Goal: Find specific fact: Find specific page/section

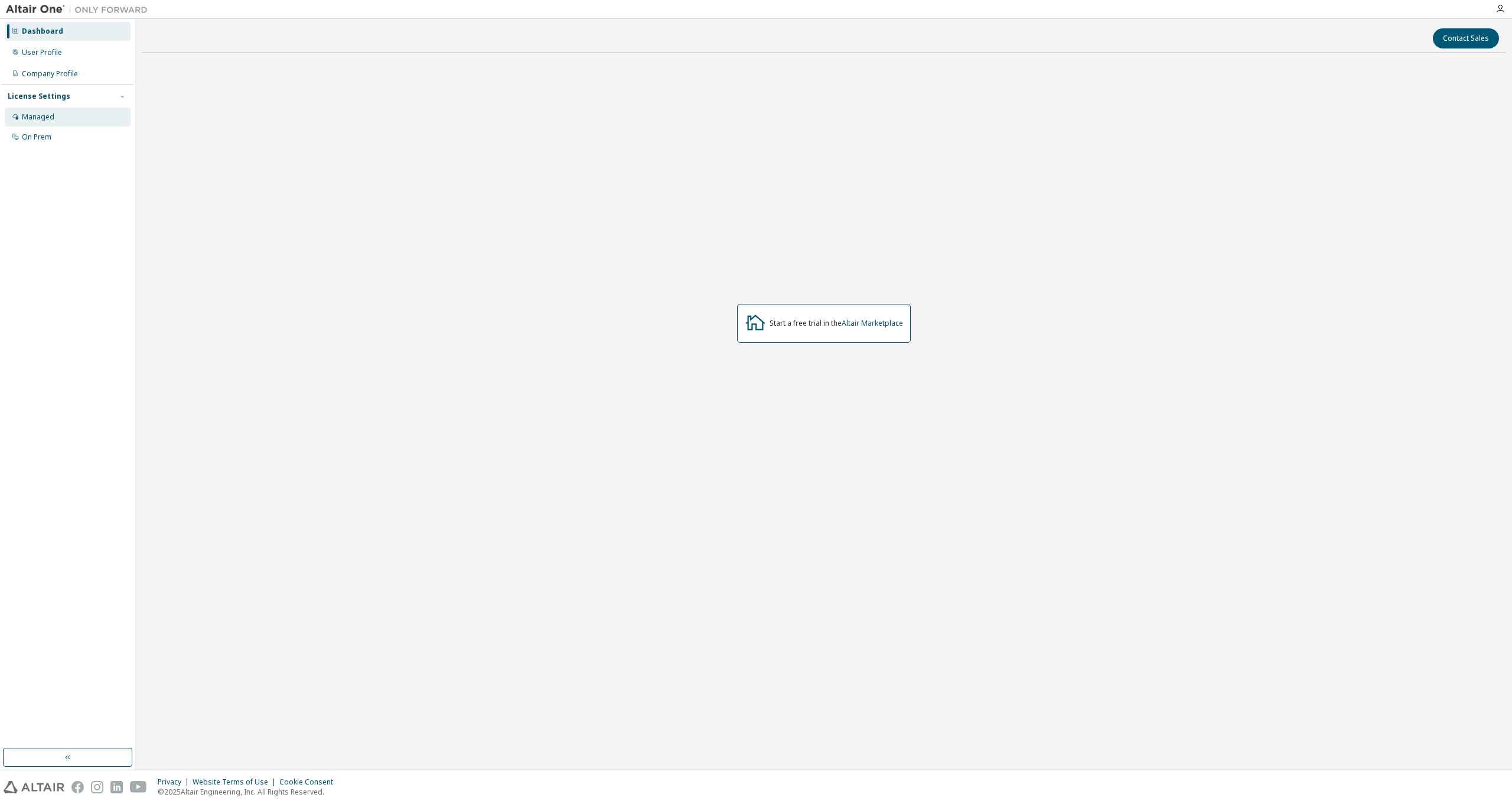
click at [29, 114] on div "Managed" at bounding box center [38, 117] width 33 height 10
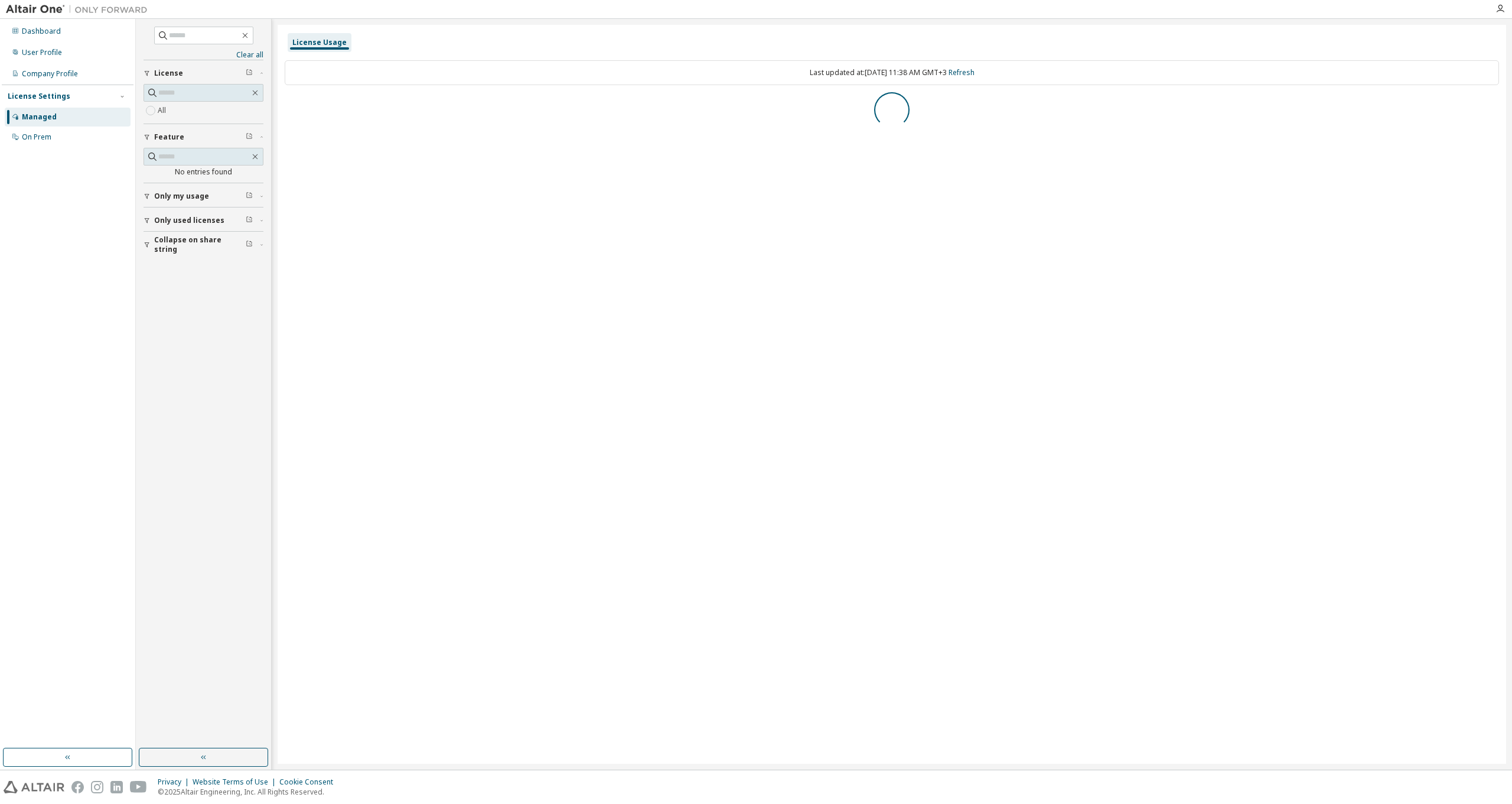
click at [400, 112] on div at bounding box center [892, 110] width 1215 height 36
click at [172, 188] on button "Only my usage" at bounding box center [204, 196] width 120 height 26
click at [53, 133] on div "On Prem" at bounding box center [67, 137] width 126 height 19
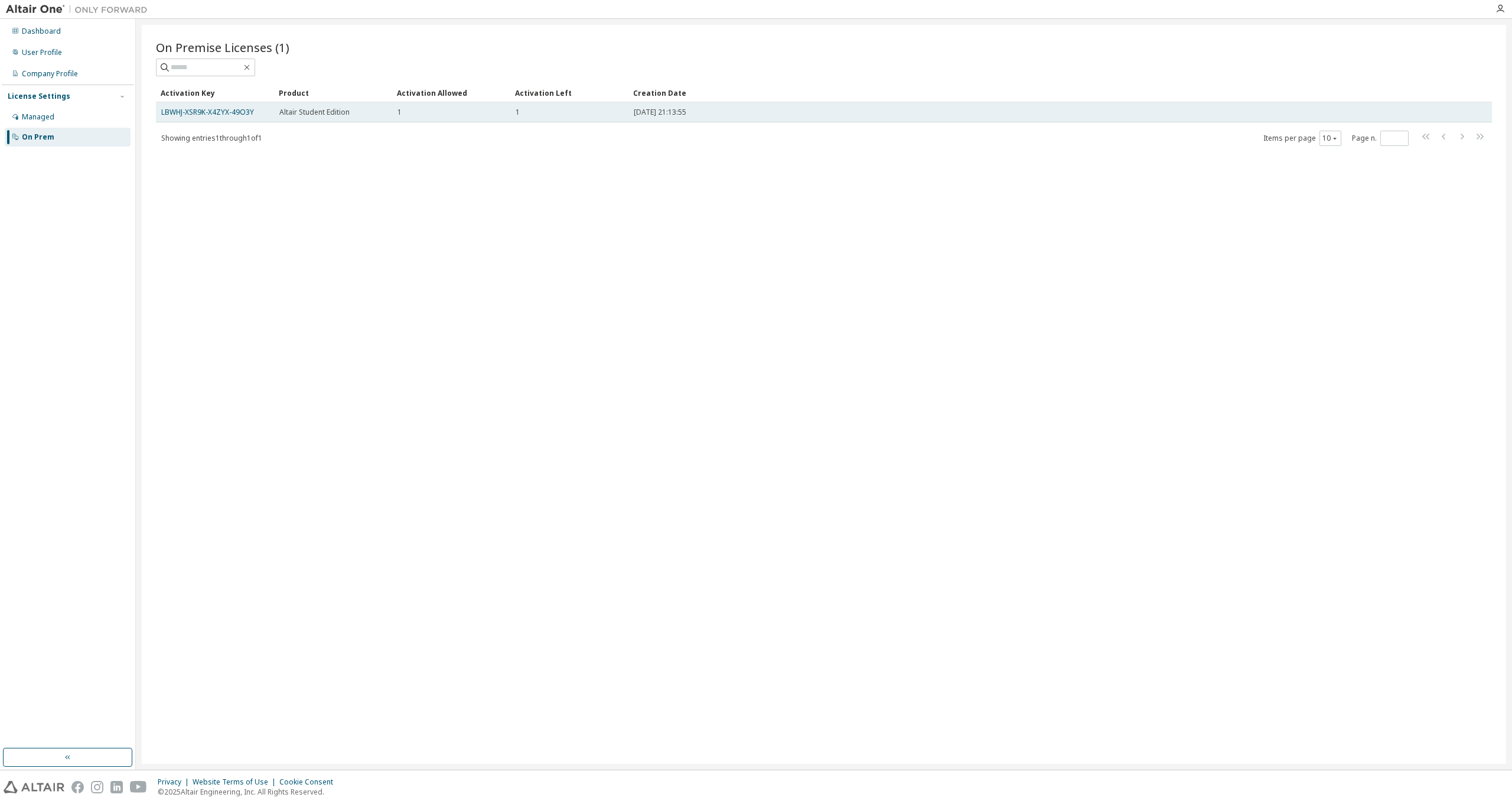
click at [320, 116] on span "Altair Student Edition" at bounding box center [315, 112] width 70 height 10
click at [235, 116] on link "LBWHJ-XSR9K-X4ZYX-49O3Y" at bounding box center [207, 112] width 93 height 10
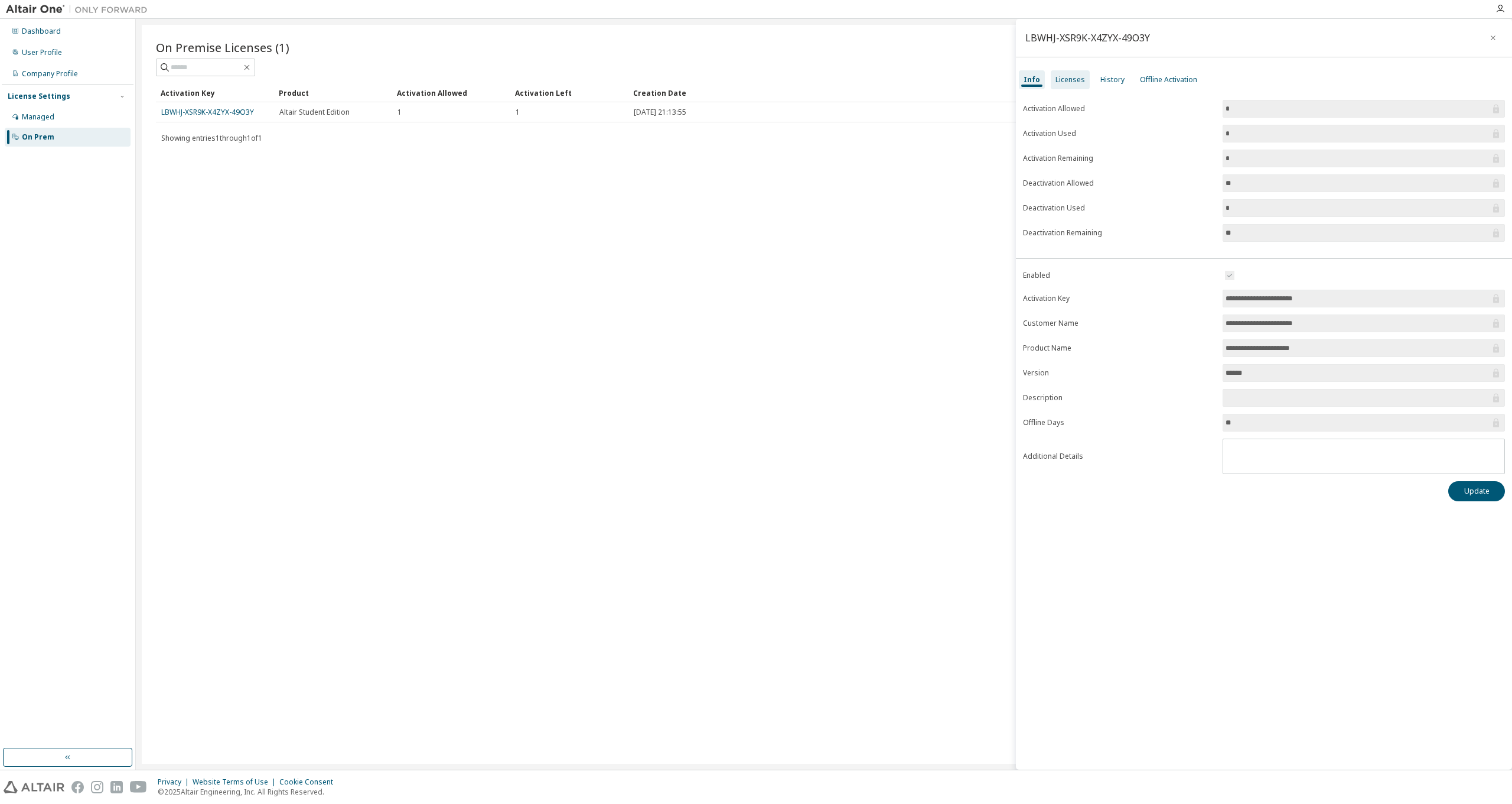
click at [1066, 87] on div "Licenses" at bounding box center [1070, 80] width 39 height 19
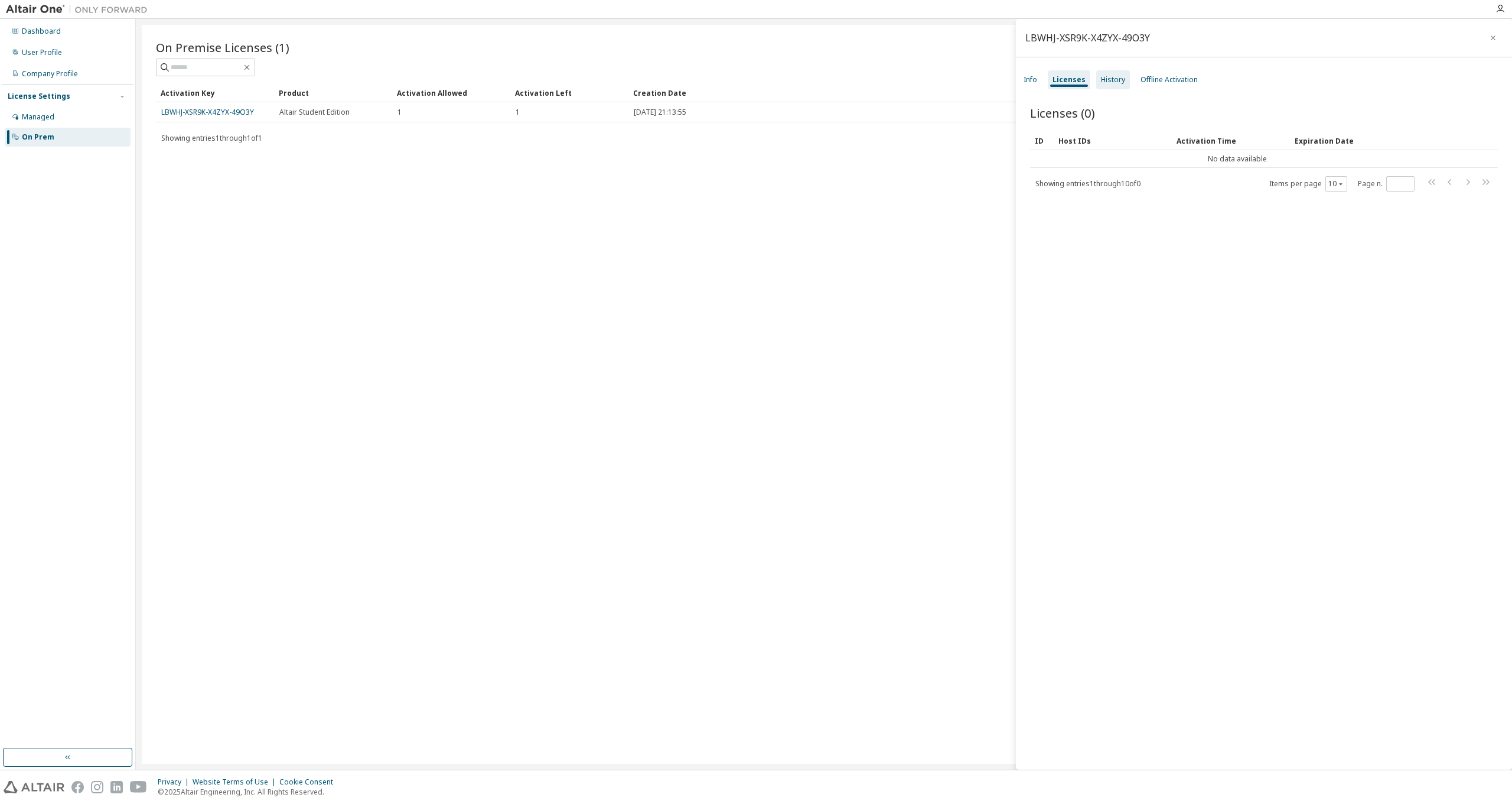
click at [1106, 83] on div "History" at bounding box center [1113, 80] width 24 height 10
click at [1169, 78] on div "Offline Activation" at bounding box center [1169, 80] width 57 height 10
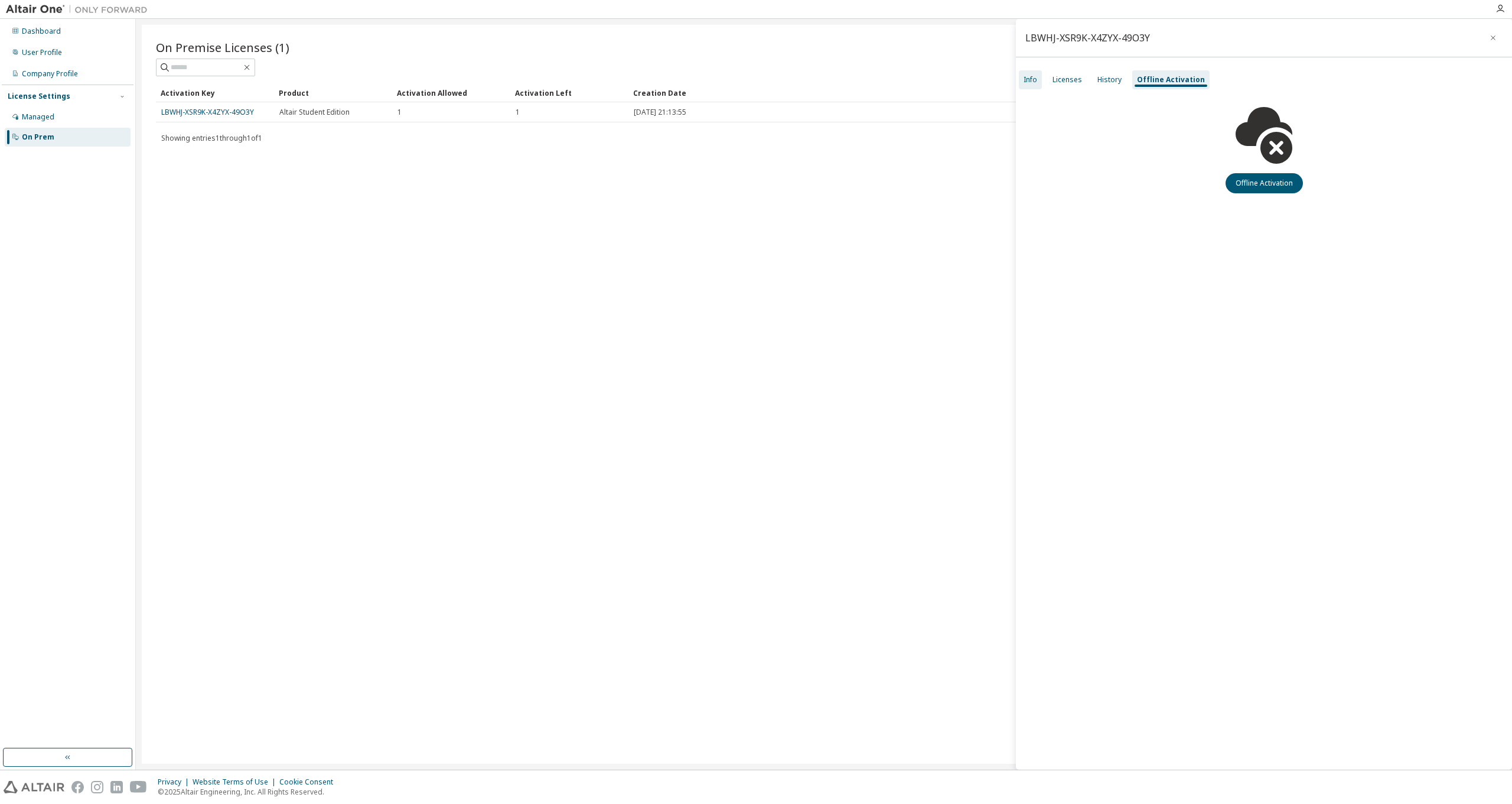
click at [1039, 79] on div "Info" at bounding box center [1031, 80] width 23 height 19
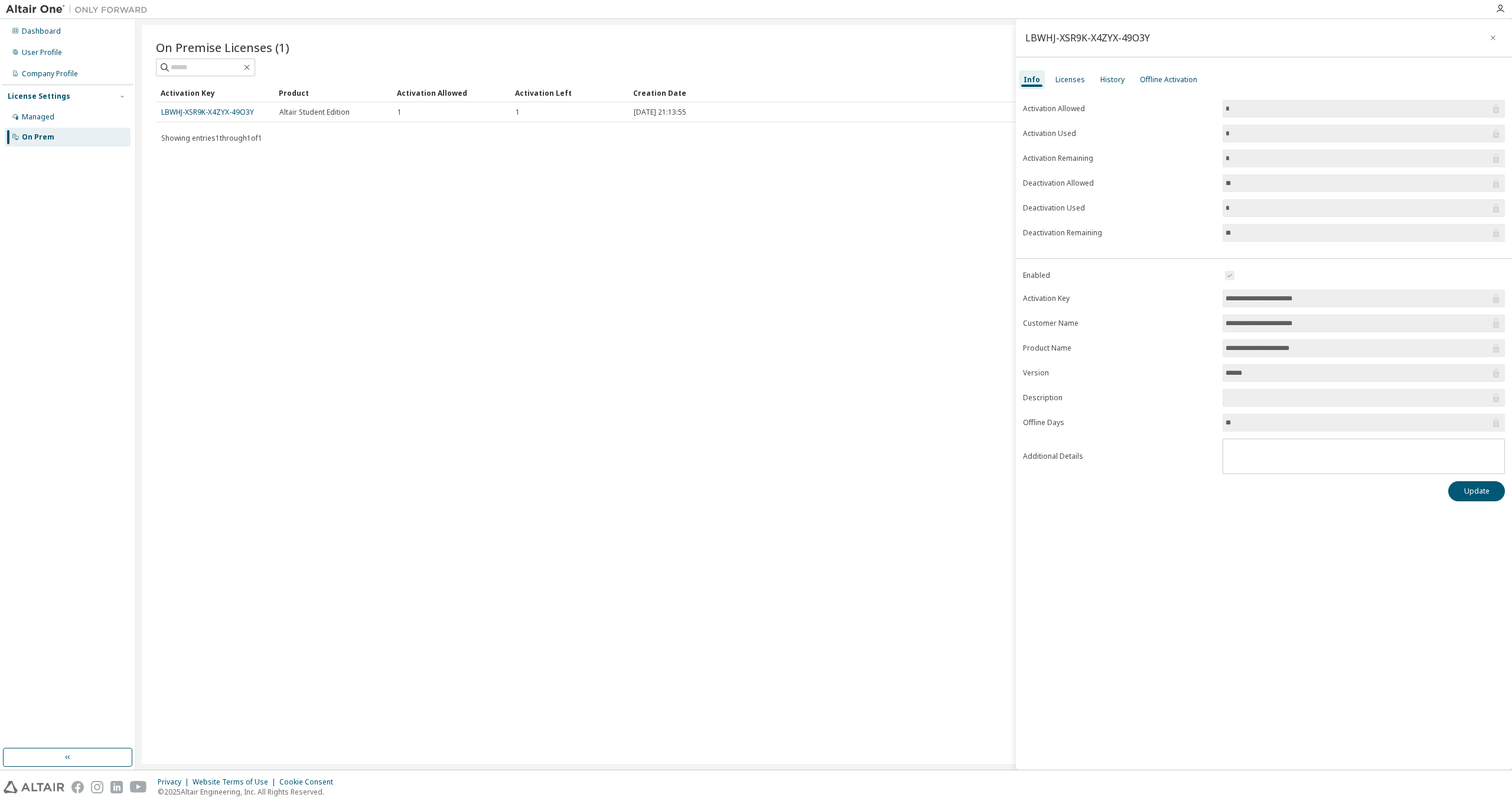
drag, startPoint x: 1236, startPoint y: 298, endPoint x: 1316, endPoint y: 306, distance: 80.4
click at [1316, 306] on span "**********" at bounding box center [1364, 299] width 282 height 18
click at [1321, 300] on input "**********" at bounding box center [1358, 298] width 265 height 12
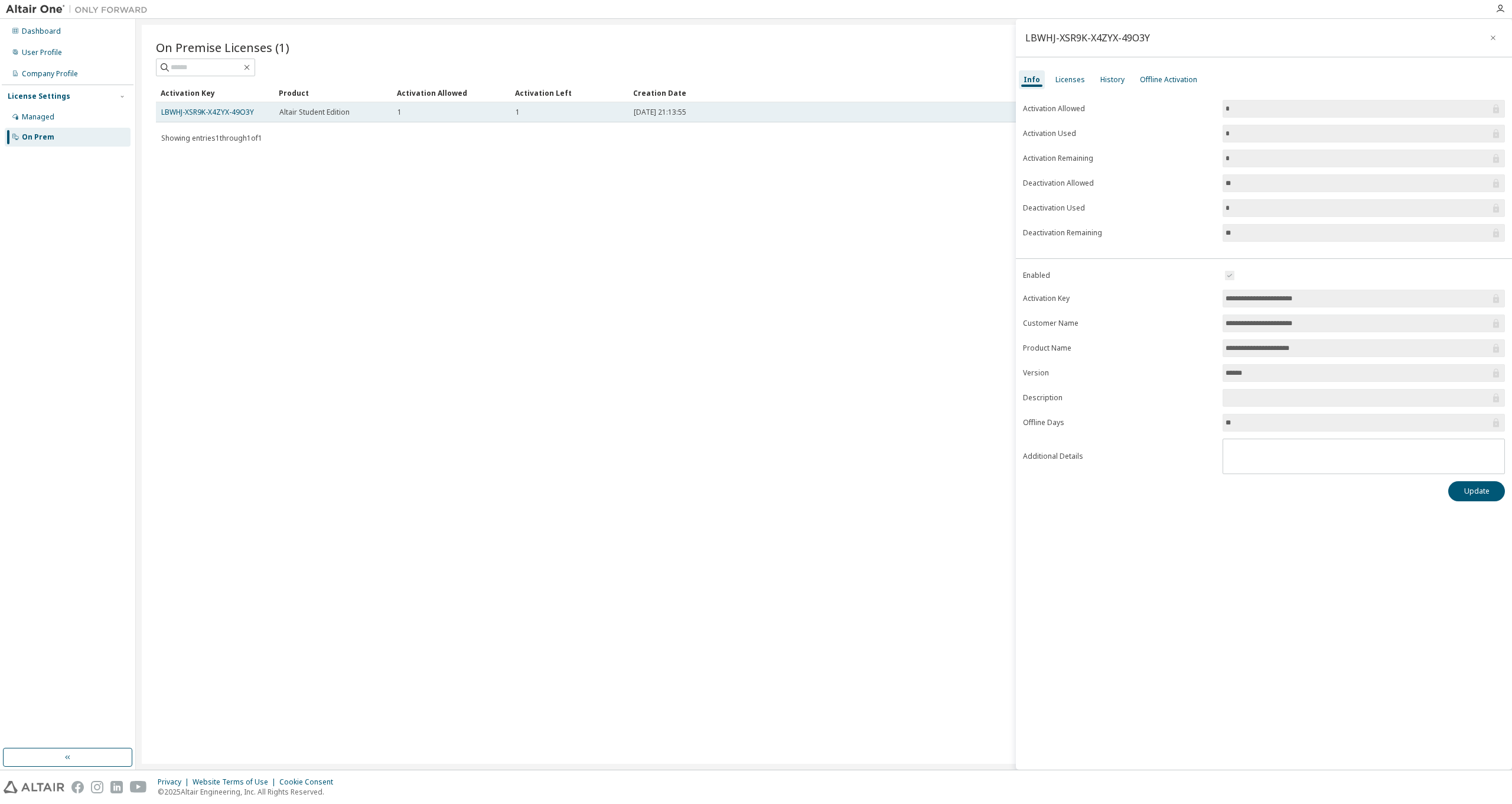
click at [174, 105] on td "LBWHJ-XSR9K-X4ZYX-49O3Y" at bounding box center [214, 112] width 118 height 20
click at [179, 109] on link "LBWHJ-XSR9K-X4ZYX-49O3Y" at bounding box center [207, 112] width 93 height 10
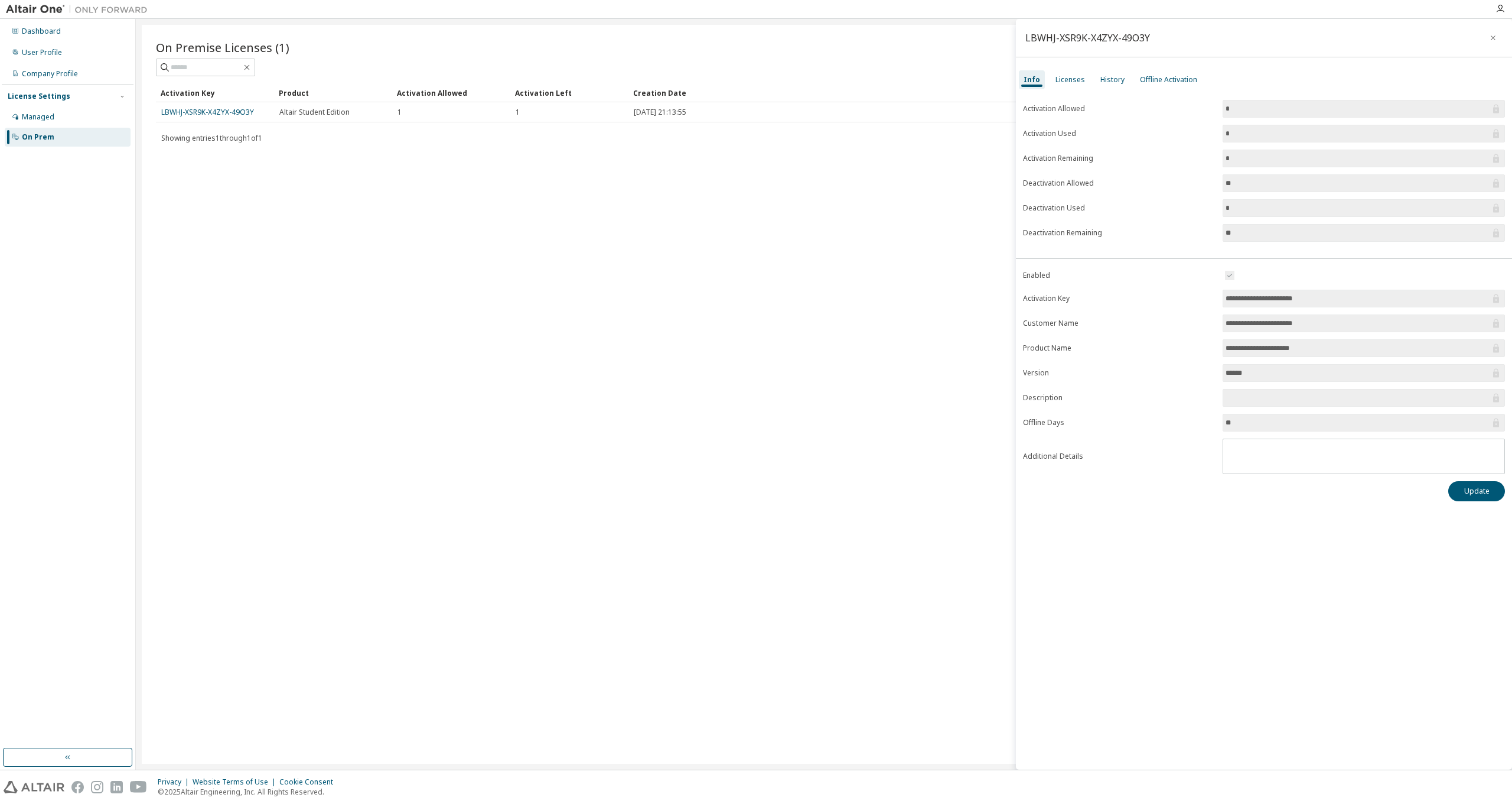
click at [390, 16] on div at bounding box center [821, 9] width 1335 height 19
click at [56, 32] on div "Dashboard" at bounding box center [41, 31] width 39 height 10
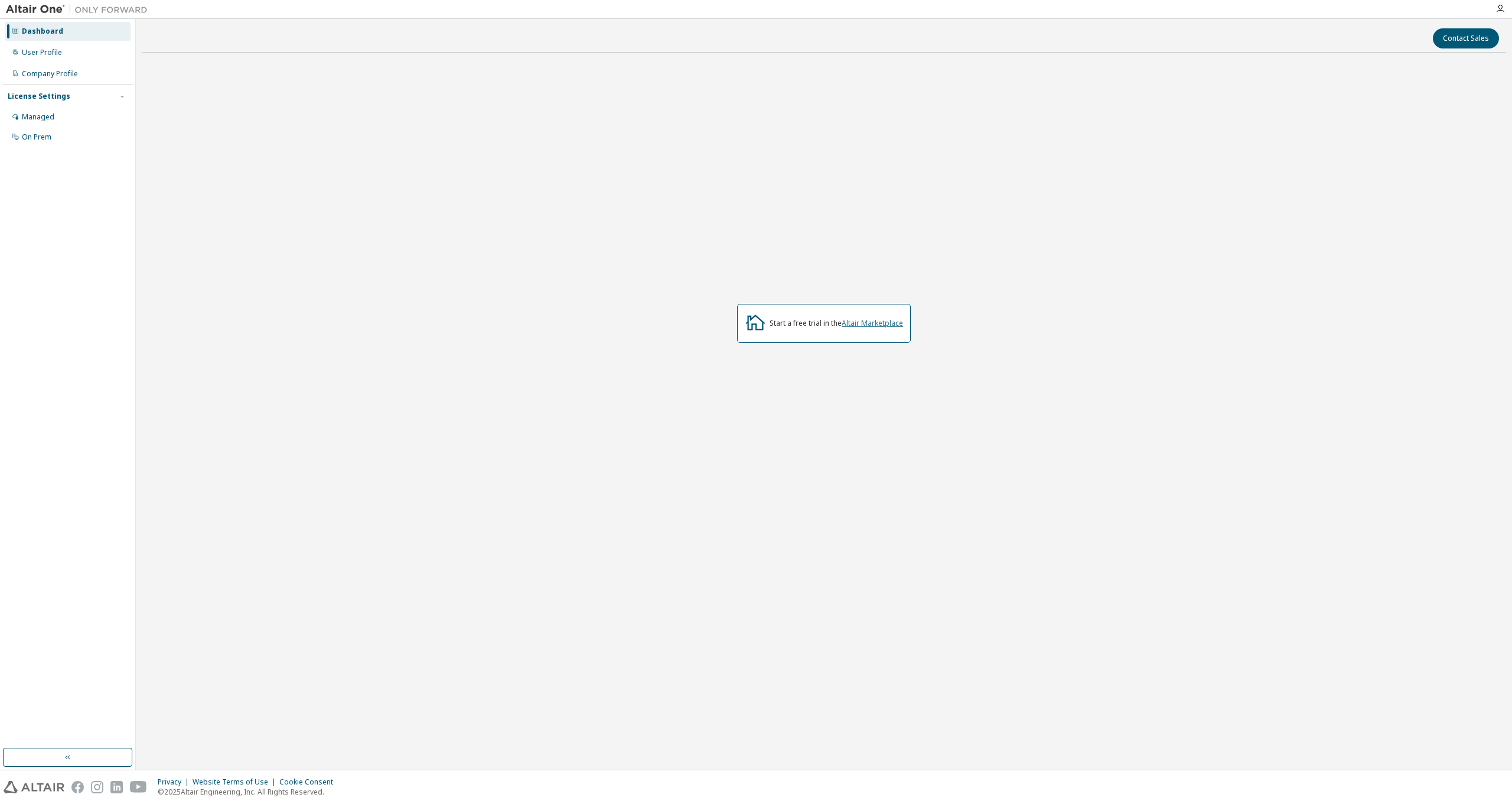
click at [872, 322] on link "Altair Marketplace" at bounding box center [872, 323] width 61 height 10
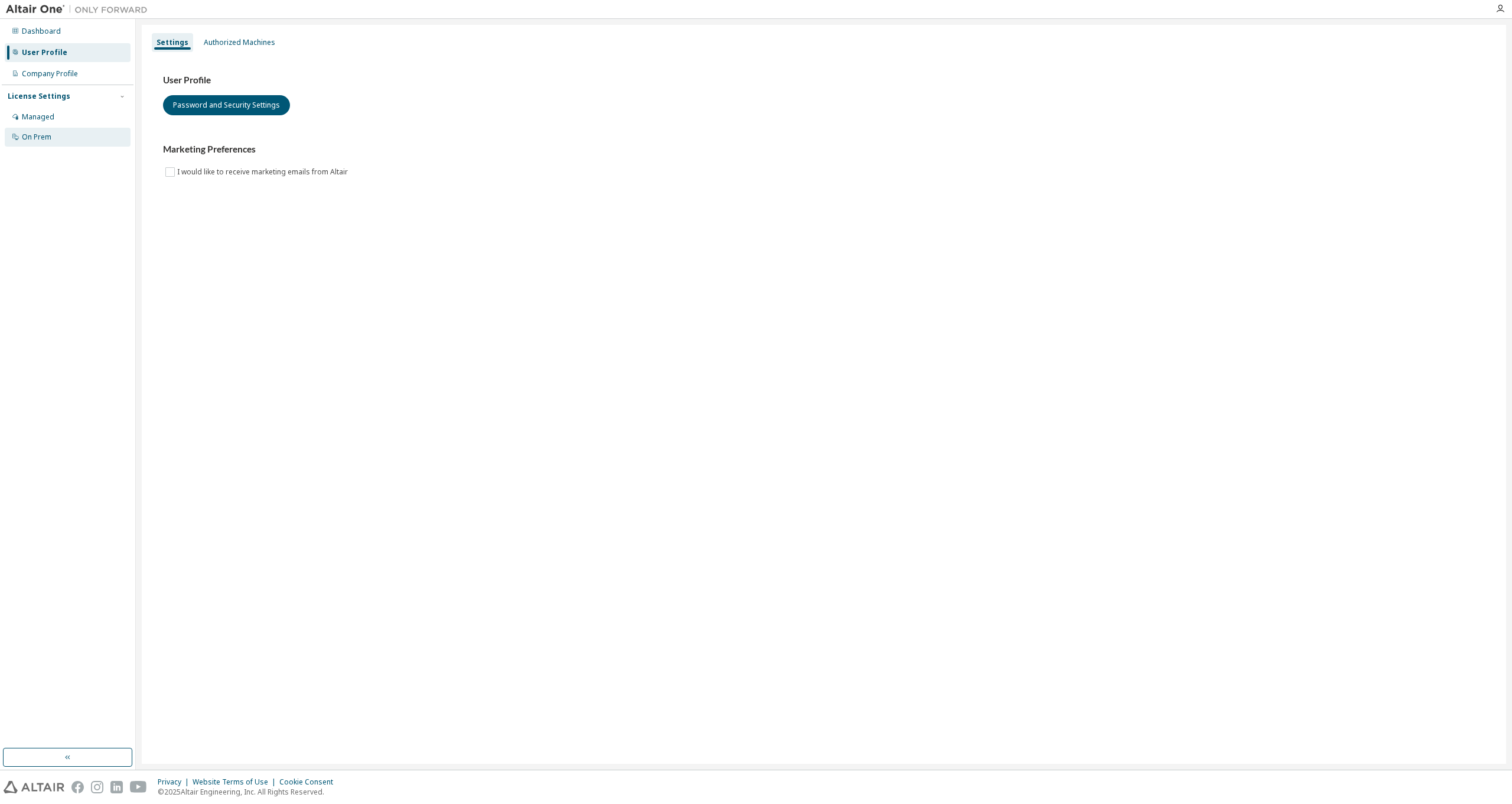
click at [69, 136] on div "On Prem" at bounding box center [67, 137] width 126 height 19
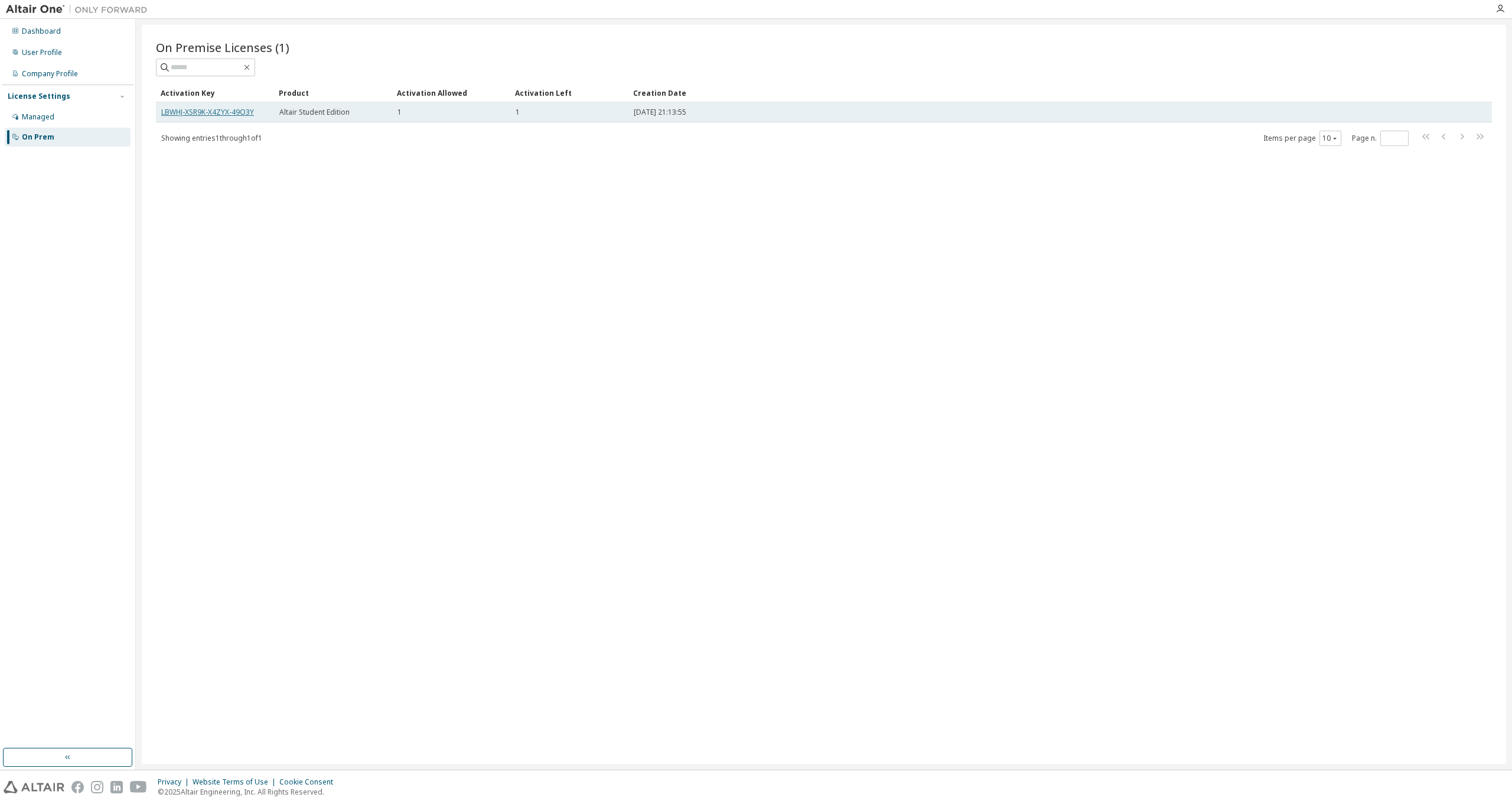
click at [207, 110] on link "LBWHJ-XSR9K-X4ZYX-49O3Y" at bounding box center [207, 112] width 93 height 10
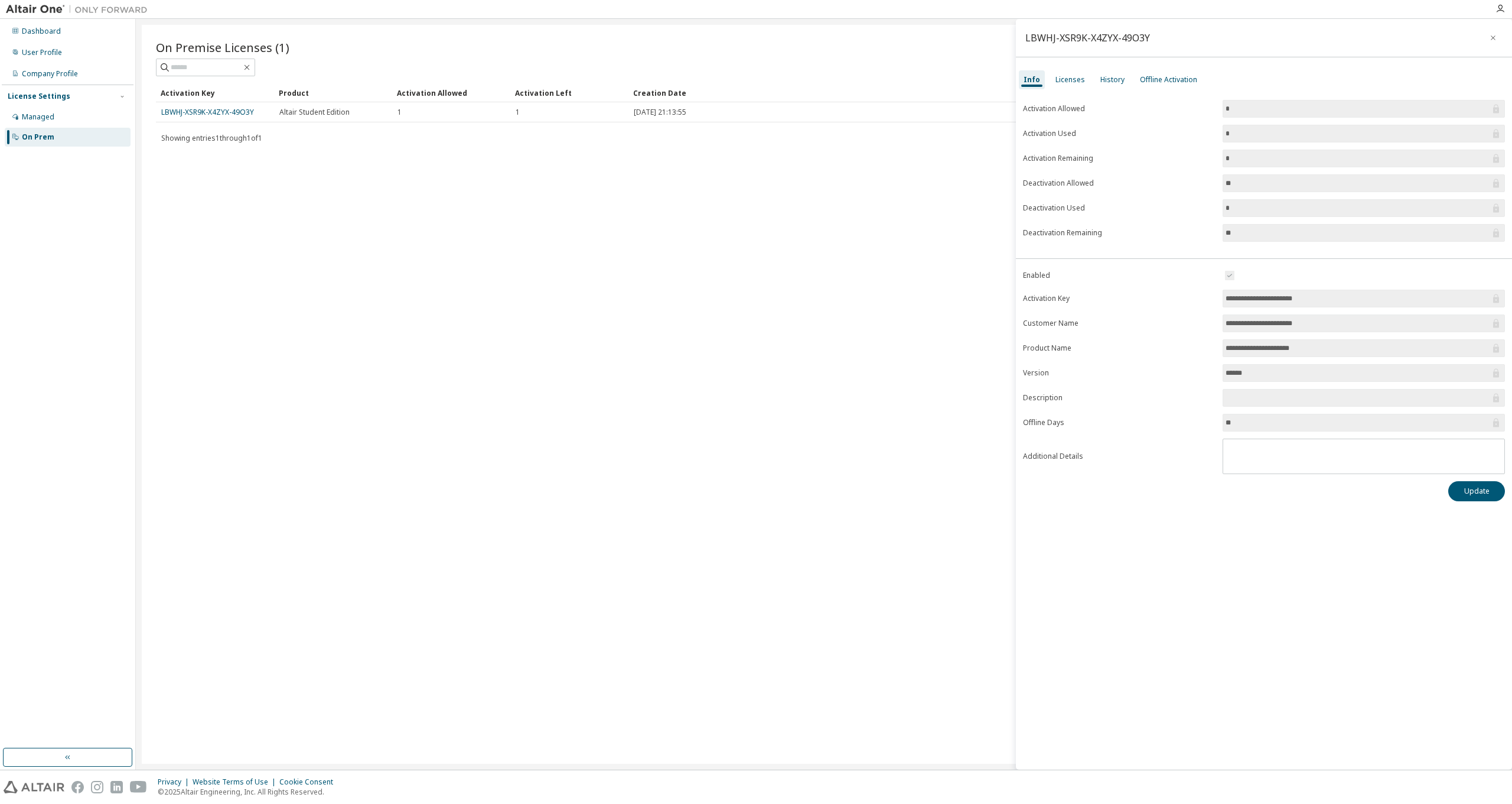
drag, startPoint x: 1326, startPoint y: 296, endPoint x: 1216, endPoint y: 287, distance: 110.4
click at [1215, 287] on form "**********" at bounding box center [1264, 371] width 482 height 206
click at [1333, 299] on input "**********" at bounding box center [1358, 298] width 265 height 12
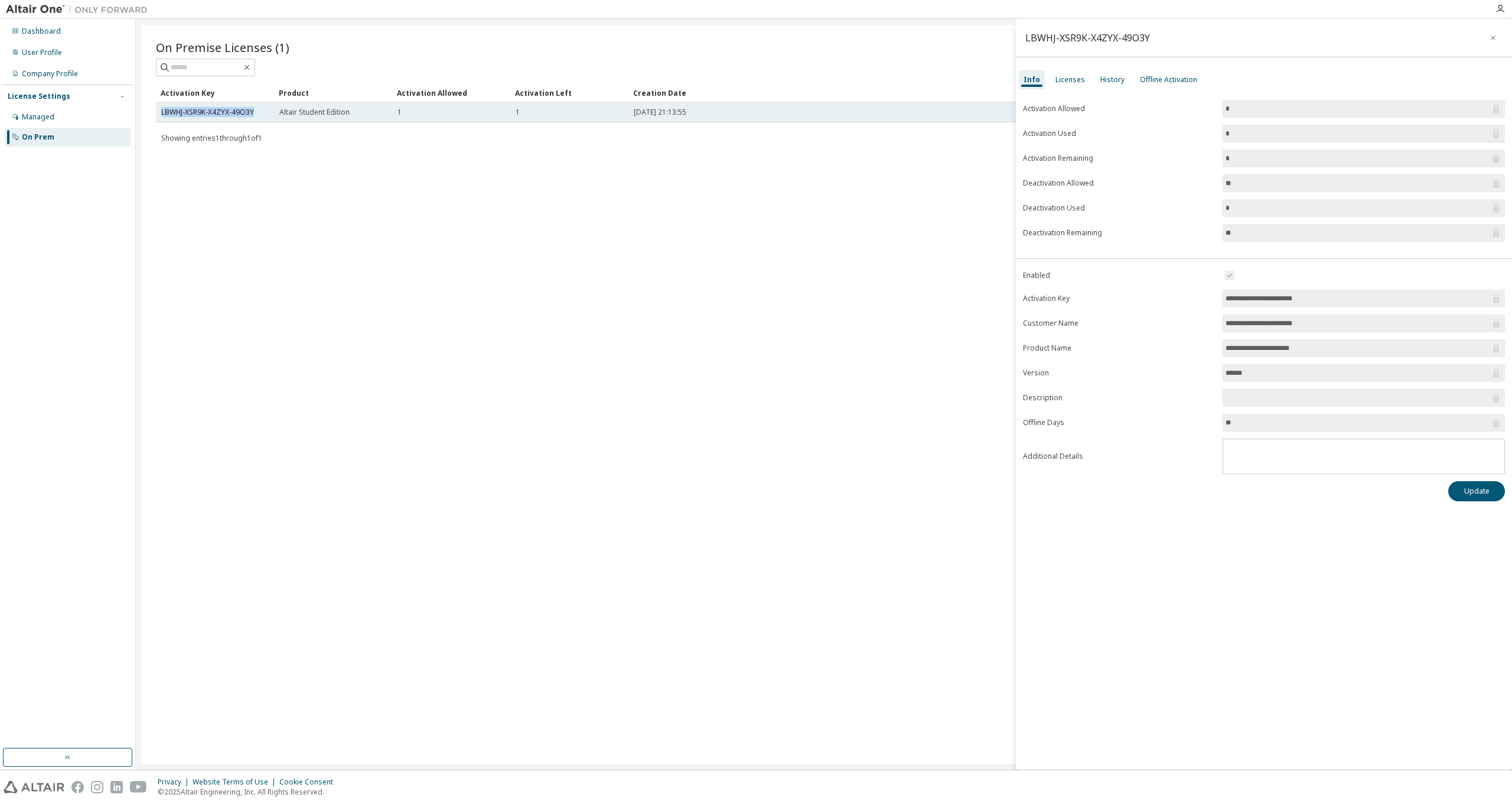
drag, startPoint x: 170, startPoint y: 107, endPoint x: 258, endPoint y: 112, distance: 88.1
click at [258, 112] on td "LBWHJ-XSR9K-X4ZYX-49O3Y" at bounding box center [214, 112] width 118 height 20
copy link "LBWHJ-XSR9K-X4ZYX-49O3Y"
